Goal: Task Accomplishment & Management: Complete application form

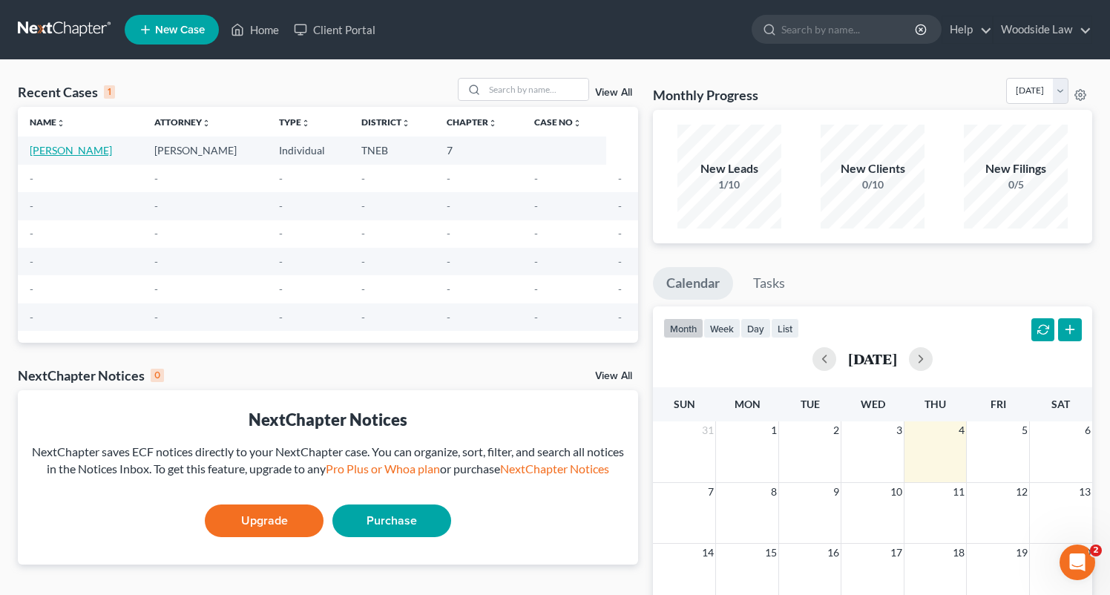
click at [112, 150] on link "[PERSON_NAME]" at bounding box center [71, 150] width 82 height 13
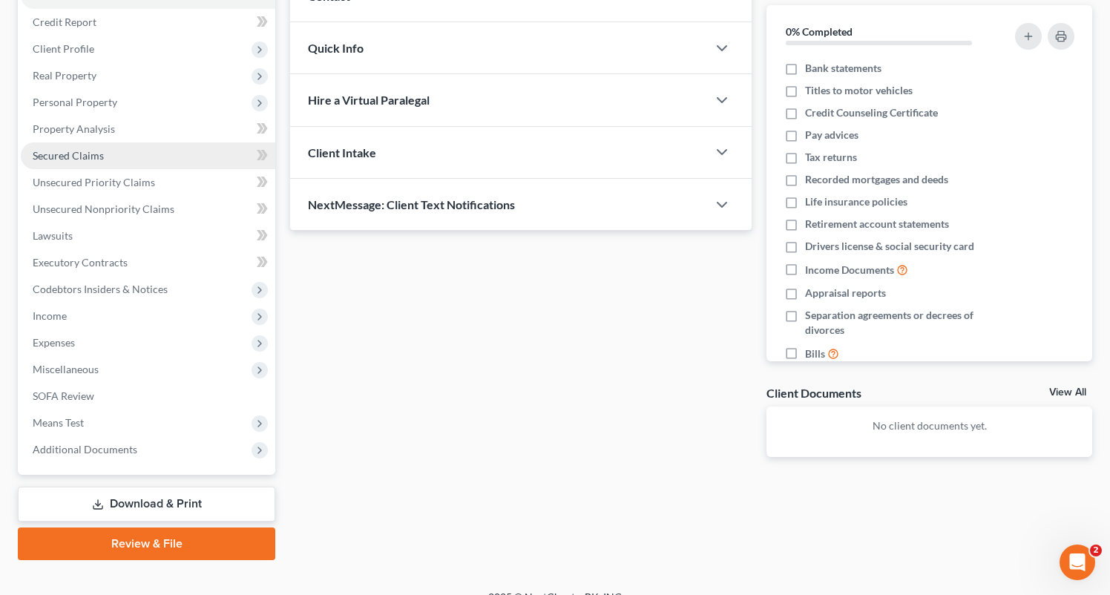
scroll to position [173, 0]
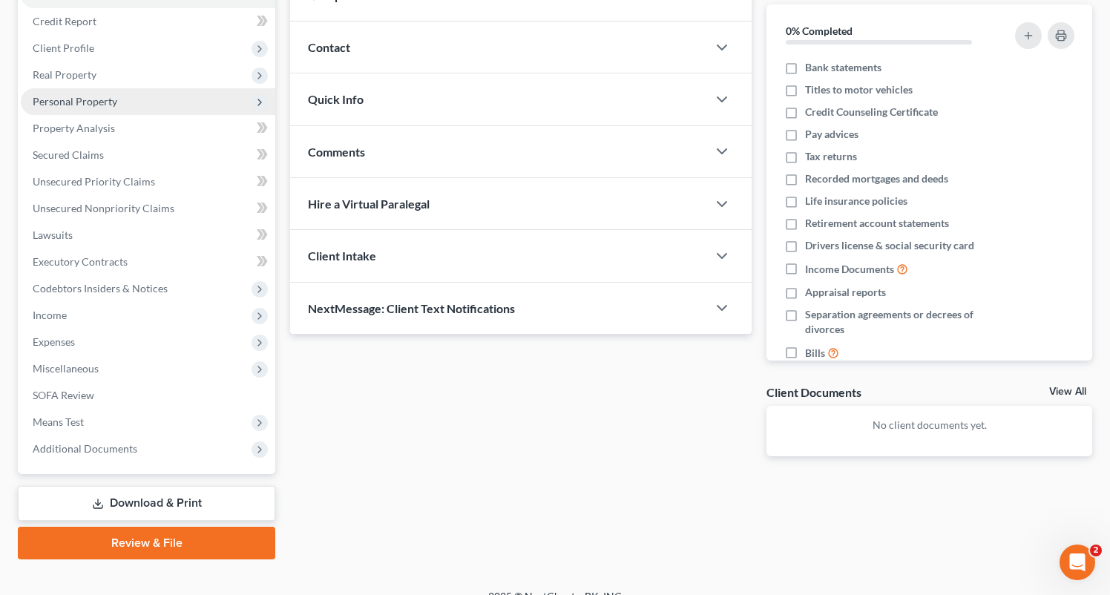
click at [98, 94] on span "Personal Property" at bounding box center [148, 101] width 255 height 27
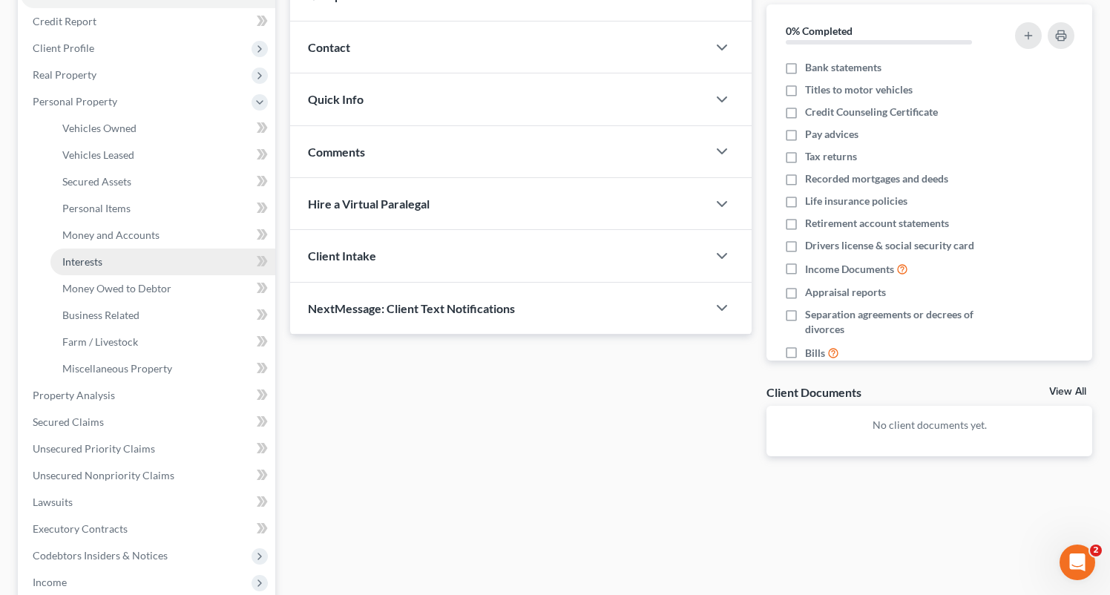
click at [94, 256] on span "Interests" at bounding box center [82, 261] width 40 height 13
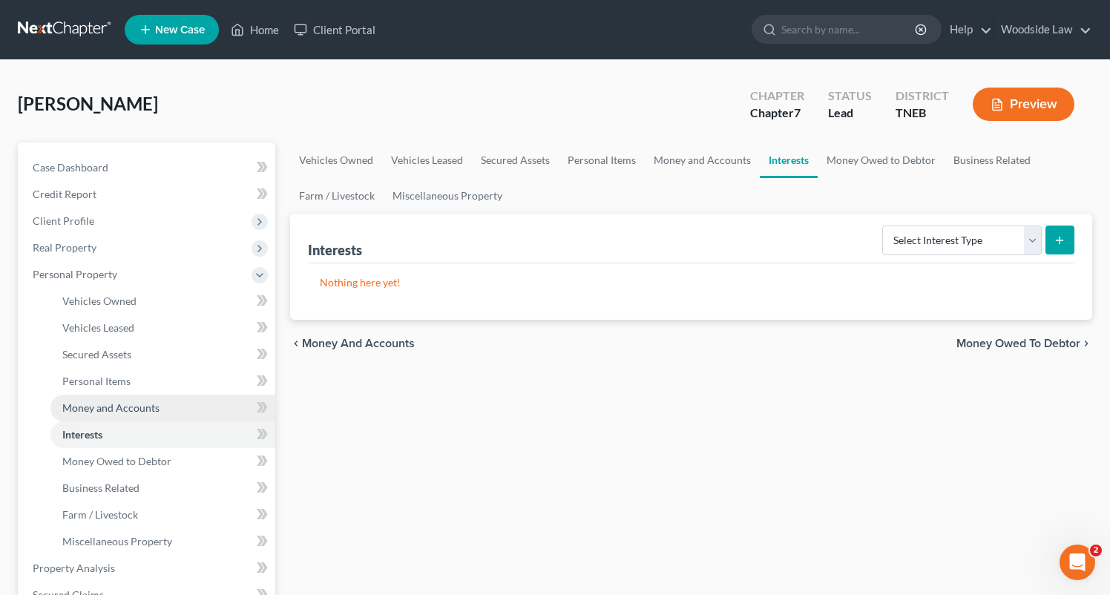
click at [119, 411] on span "Money and Accounts" at bounding box center [110, 408] width 97 height 13
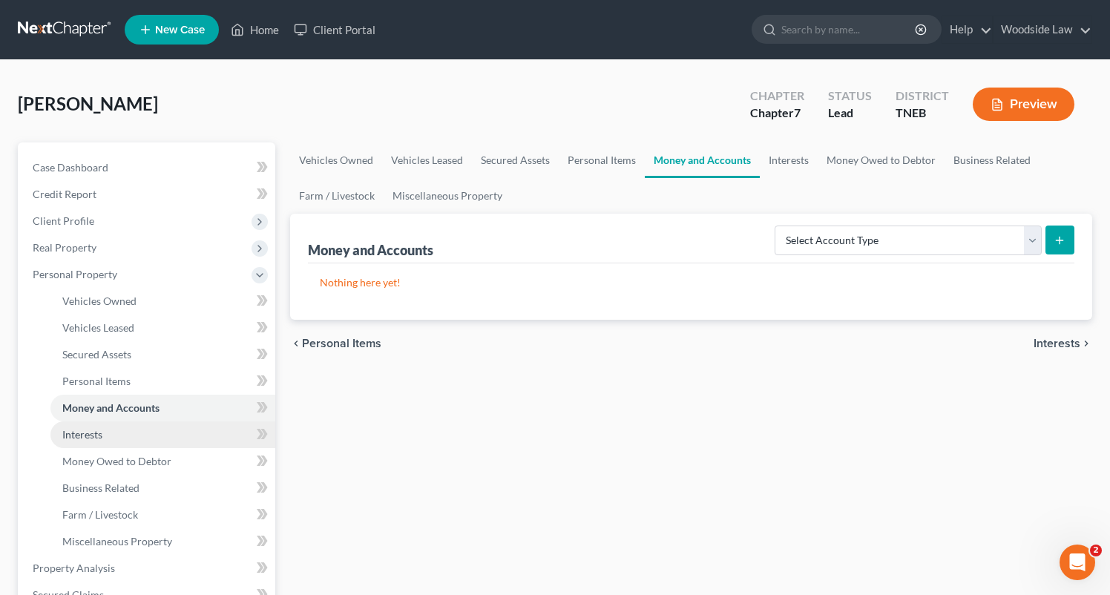
click at [117, 436] on link "Interests" at bounding box center [162, 435] width 225 height 27
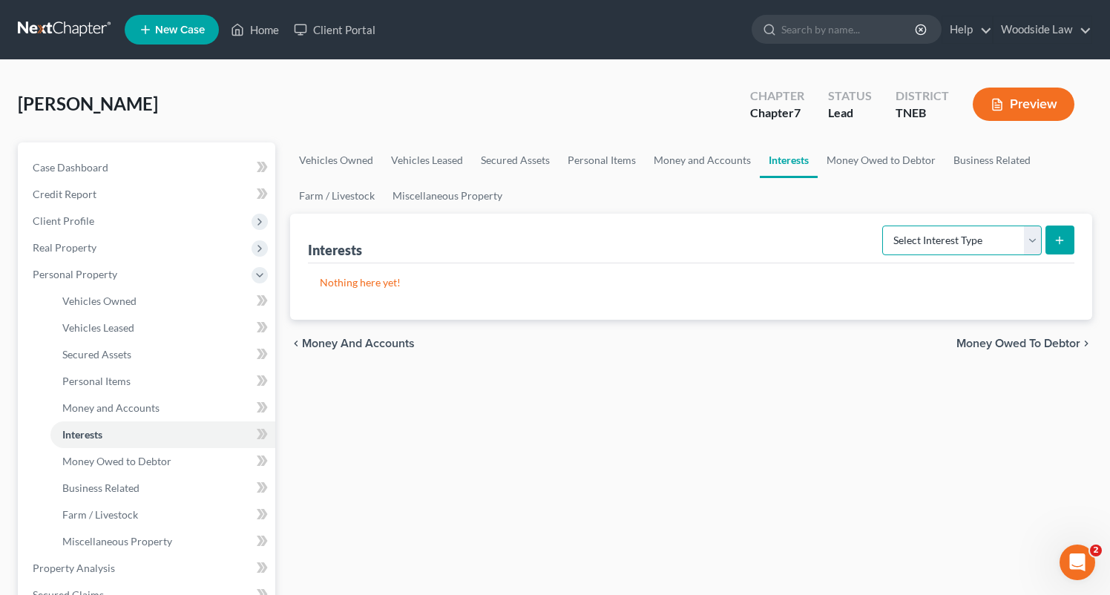
click at [992, 247] on select "Select Interest Type 401K Annuity Bond Education IRA Government Bond Government…" at bounding box center [963, 241] width 160 height 30
select select "ira"
click at [884, 226] on select "Select Interest Type 401K Annuity Bond Education IRA Government Bond Government…" at bounding box center [963, 241] width 160 height 30
click at [1057, 246] on button "submit" at bounding box center [1060, 240] width 29 height 29
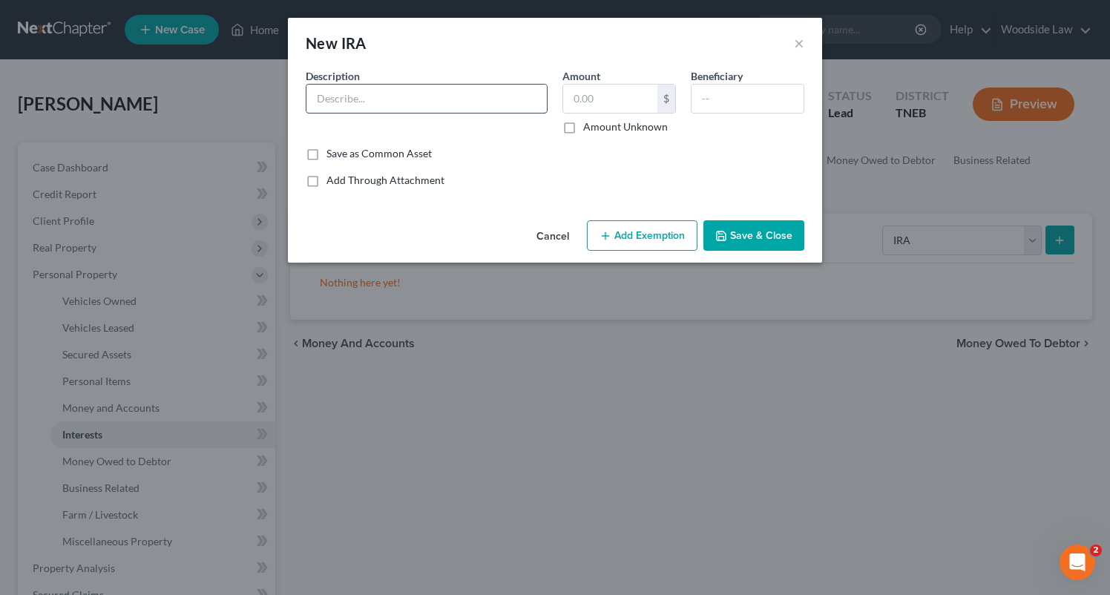
click at [341, 93] on input "text" at bounding box center [427, 99] width 241 height 28
type input "EJ"
type input "10,000"
click at [661, 225] on button "Add Exemption" at bounding box center [642, 235] width 111 height 31
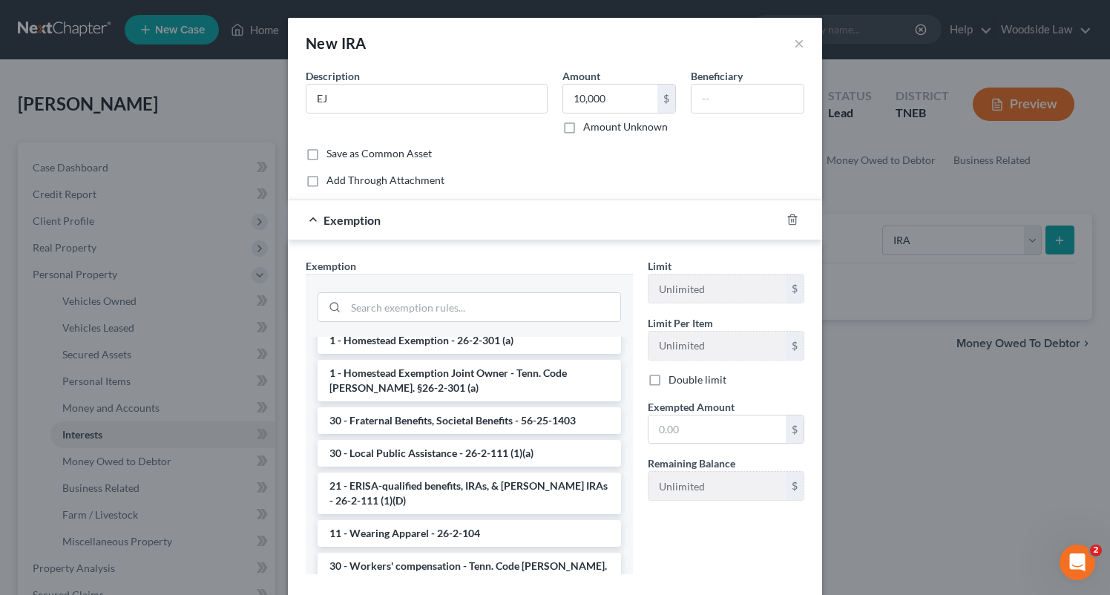
scroll to position [1007, 0]
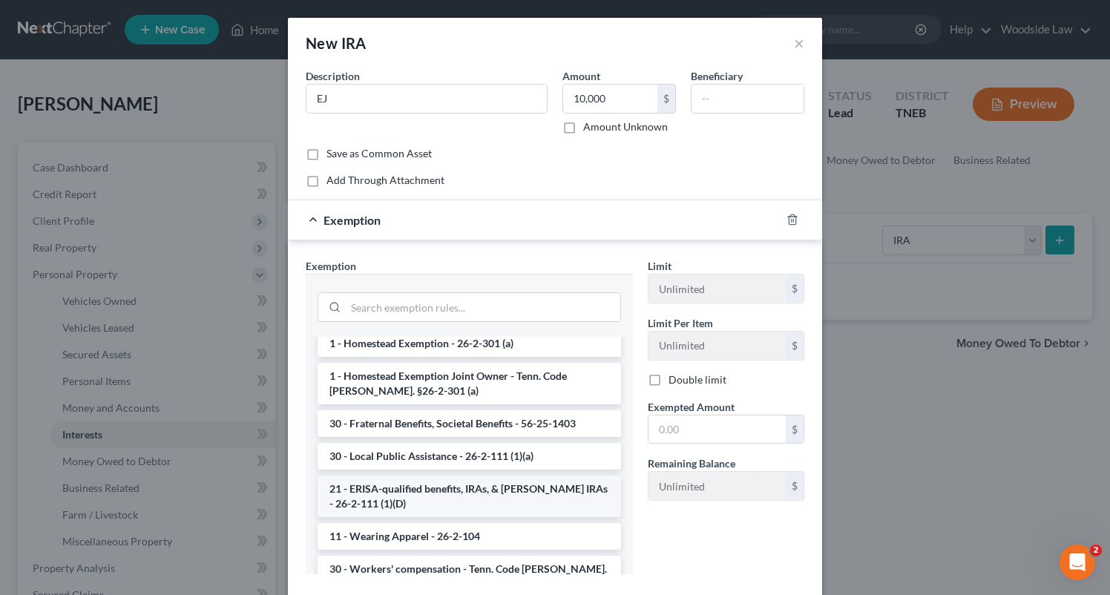
click at [511, 476] on li "21 - ERISA-qualified benefits, IRAs, & [PERSON_NAME] IRAs - 26-2-111 (1)(D)" at bounding box center [470, 497] width 304 height 42
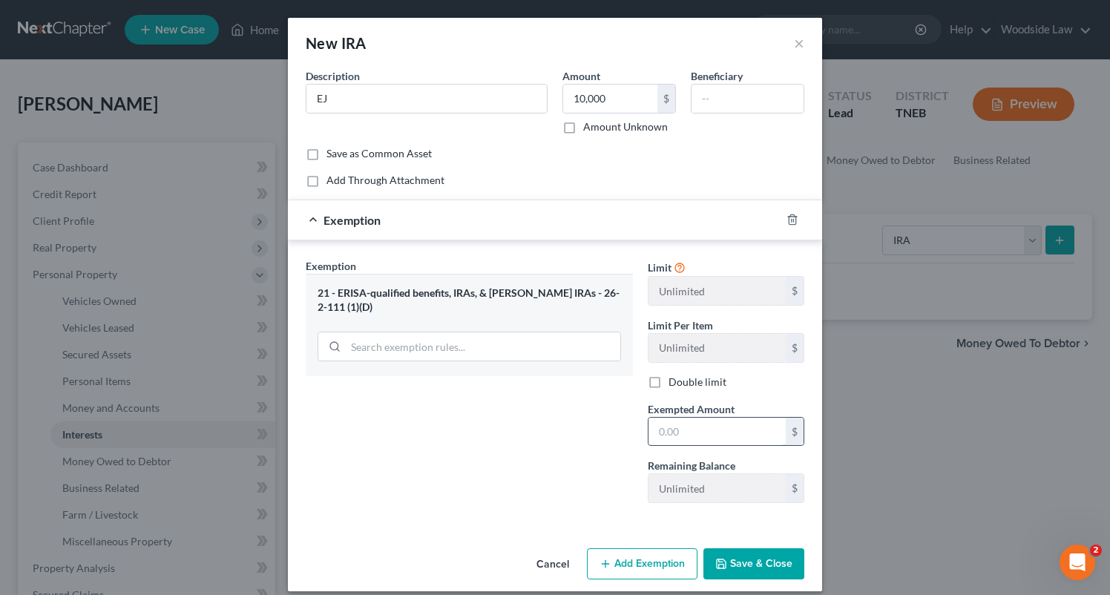
click at [733, 425] on input "text" at bounding box center [717, 432] width 137 height 28
drag, startPoint x: 545, startPoint y: 295, endPoint x: 618, endPoint y: 296, distance: 72.7
click at [618, 295] on div "21 - ERISA-qualified benefits, IRAs, & [PERSON_NAME] IRAs - 26-2-111 (1)(D)" at bounding box center [470, 300] width 304 height 27
copy div "26-2-111 (1)(D)"
drag, startPoint x: 591, startPoint y: 291, endPoint x: 919, endPoint y: 7, distance: 433.6
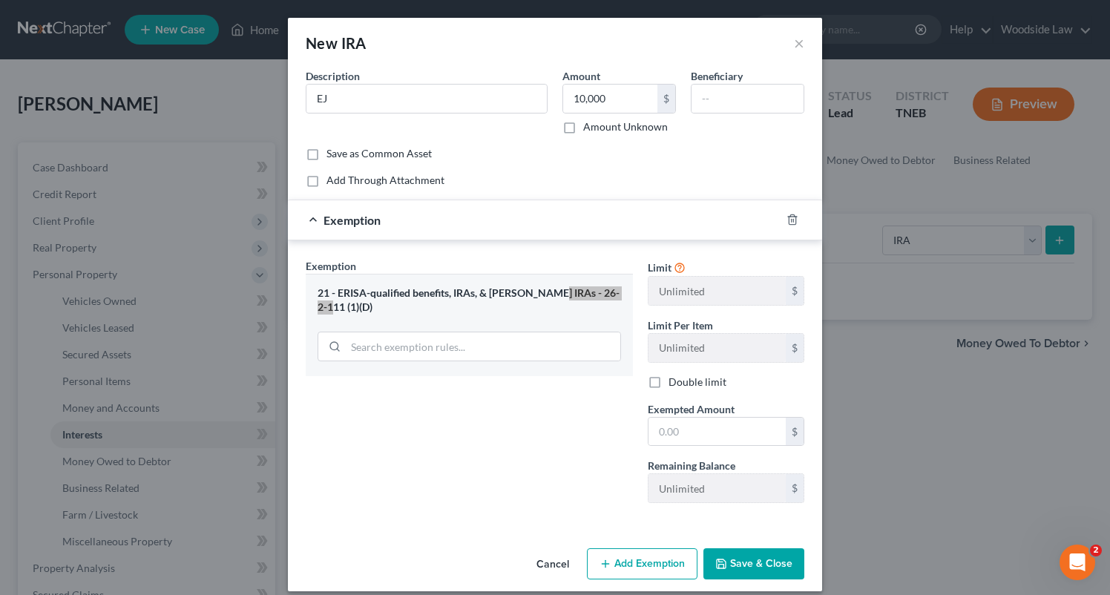
click at [0, 0] on div "New IRA × An exemption set must first be selected from the Filing Information s…" at bounding box center [555, 297] width 1110 height 595
click at [560, 569] on button "Cancel" at bounding box center [553, 565] width 56 height 30
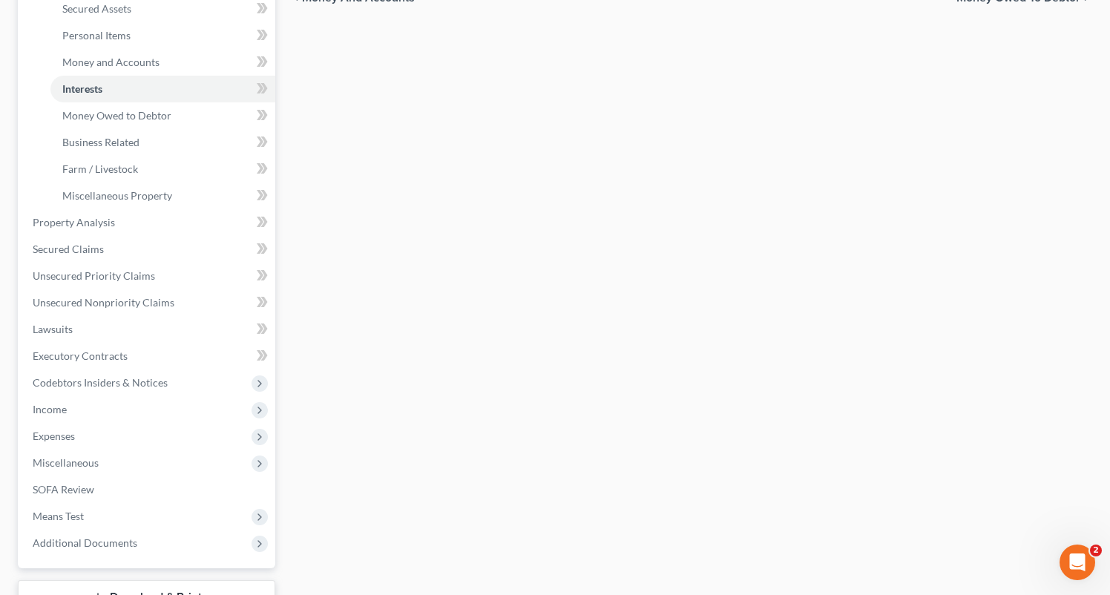
scroll to position [349, 0]
click at [121, 298] on span "Unsecured Nonpriority Claims" at bounding box center [104, 299] width 142 height 13
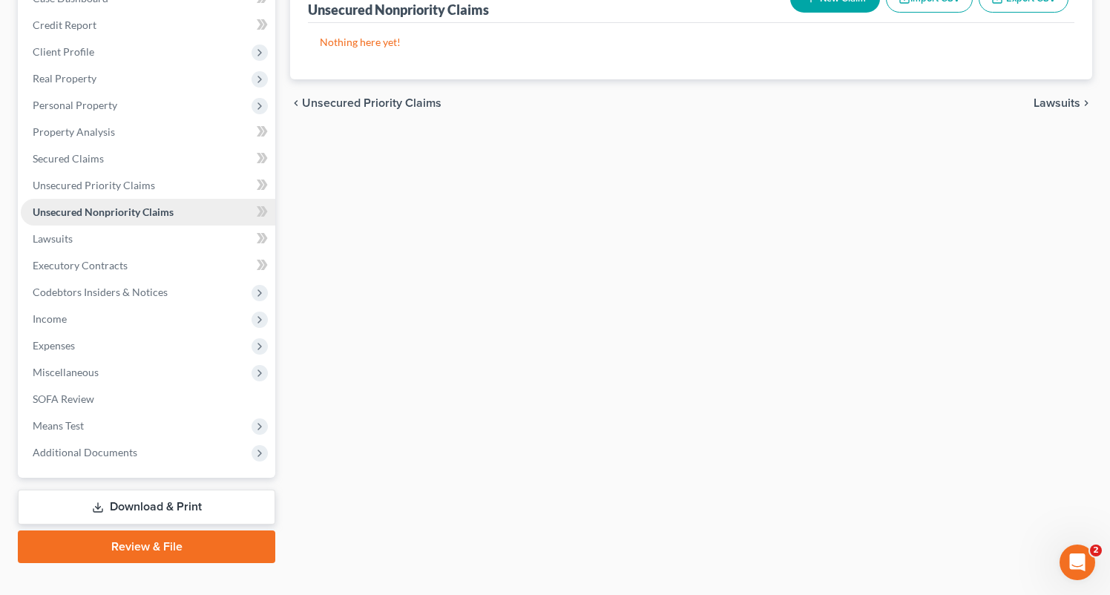
scroll to position [168, 0]
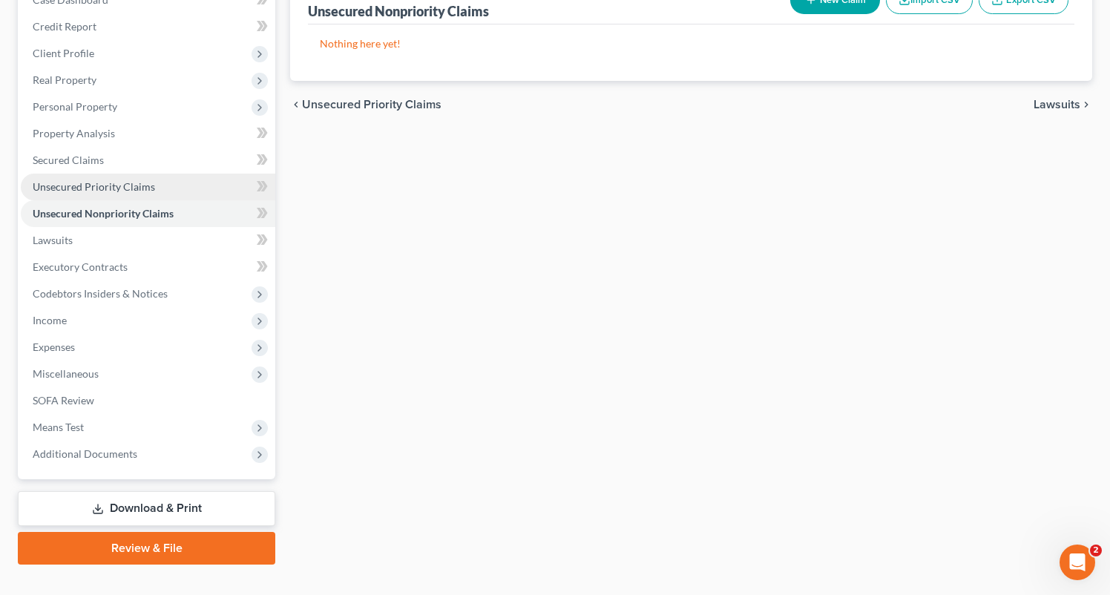
click at [123, 174] on link "Unsecured Priority Claims" at bounding box center [148, 187] width 255 height 27
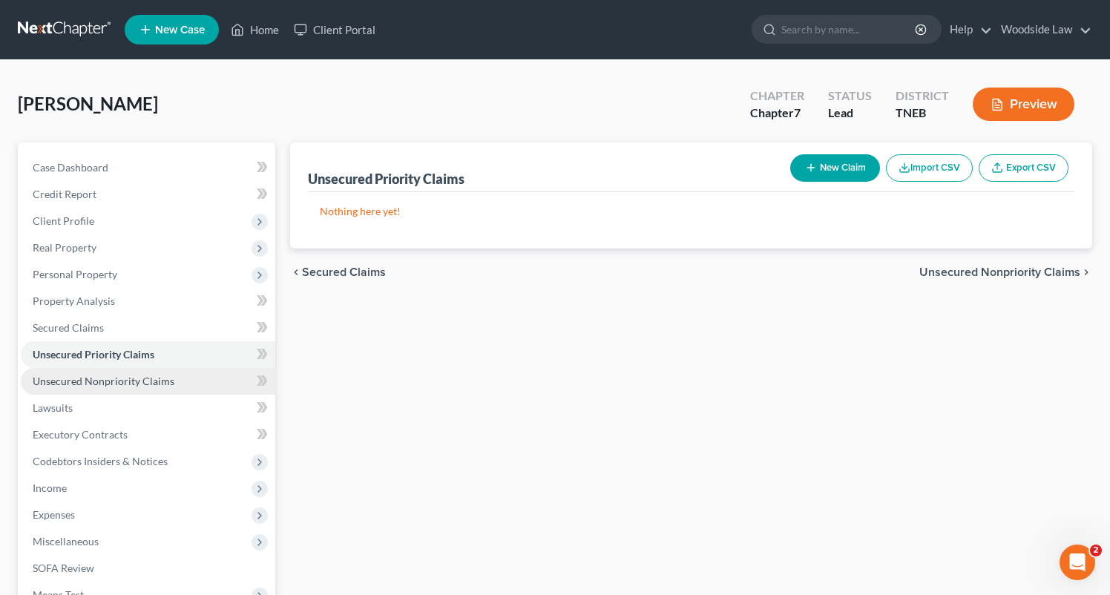
click at [145, 386] on span "Unsecured Nonpriority Claims" at bounding box center [104, 381] width 142 height 13
click at [116, 346] on link "Unsecured Priority Claims" at bounding box center [148, 354] width 255 height 27
